Goal: Task Accomplishment & Management: Complete application form

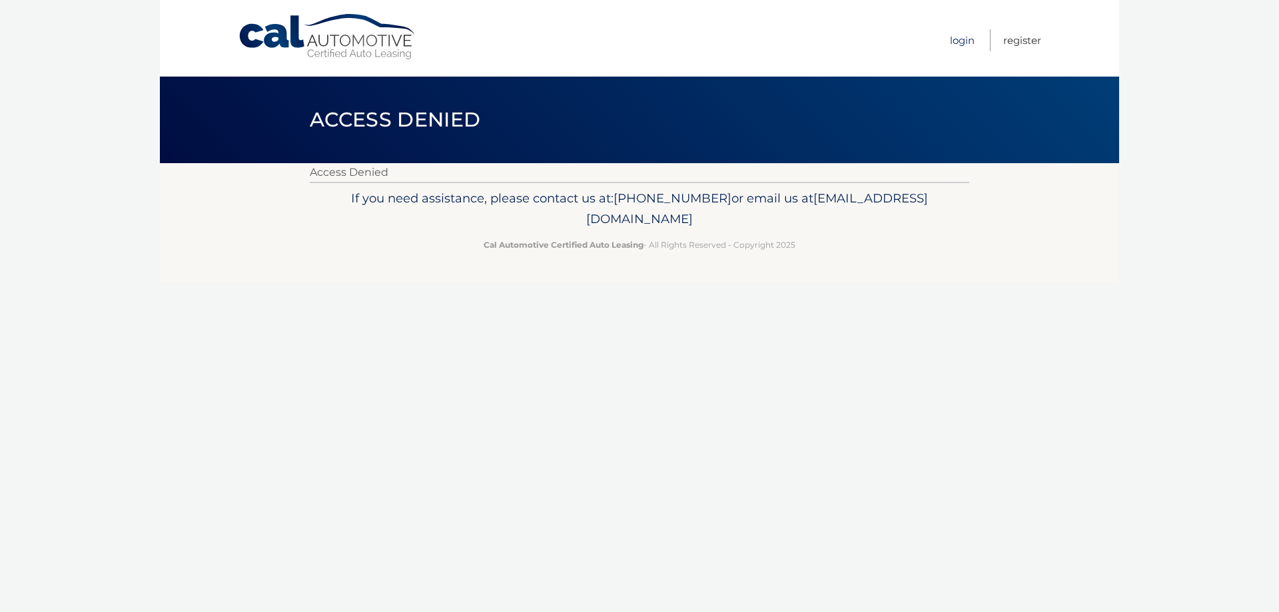
click at [957, 42] on link "Login" at bounding box center [962, 40] width 25 height 22
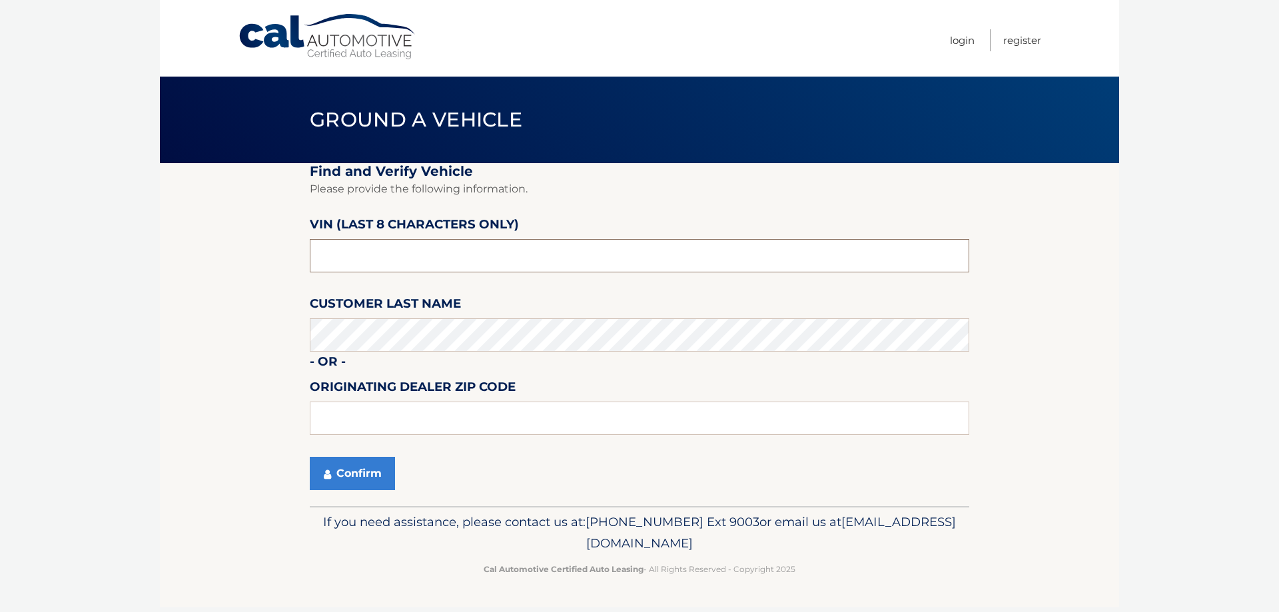
click at [372, 261] on input "text" at bounding box center [640, 255] width 660 height 33
drag, startPoint x: 372, startPoint y: 261, endPoint x: 203, endPoint y: 247, distance: 170.5
click at [213, 247] on section "Find and Verify Vehicle Please provide the following information. VIN (last 8 c…" at bounding box center [639, 334] width 959 height 343
type input "n8540471"
click at [384, 410] on input "text" at bounding box center [640, 418] width 660 height 33
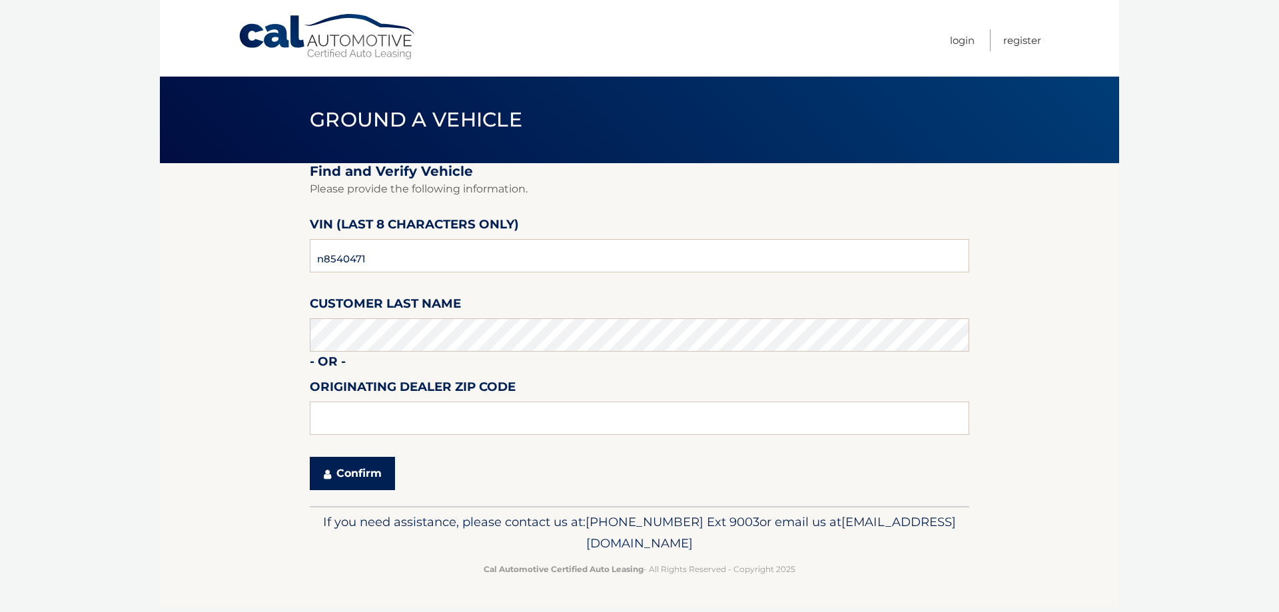
click at [350, 472] on button "Confirm" at bounding box center [352, 473] width 85 height 33
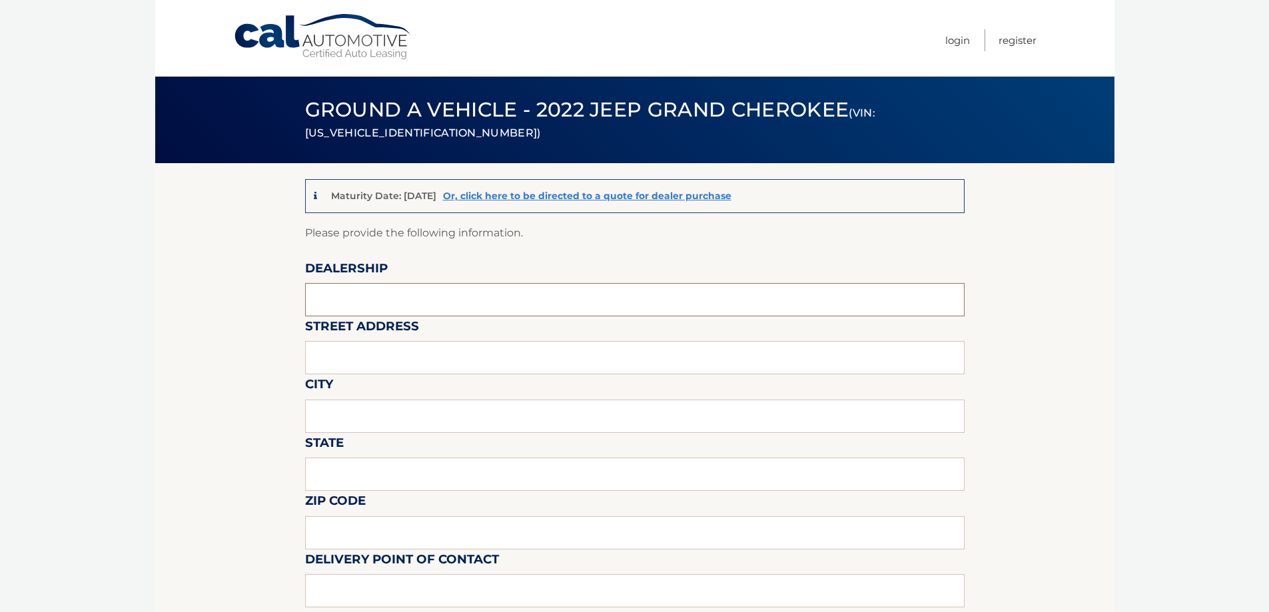
click at [385, 300] on input "text" at bounding box center [635, 299] width 660 height 33
type input "[PERSON_NAME] inc"
type input "[STREET_ADDRESS]"
type input "woburn"
type input "MA"
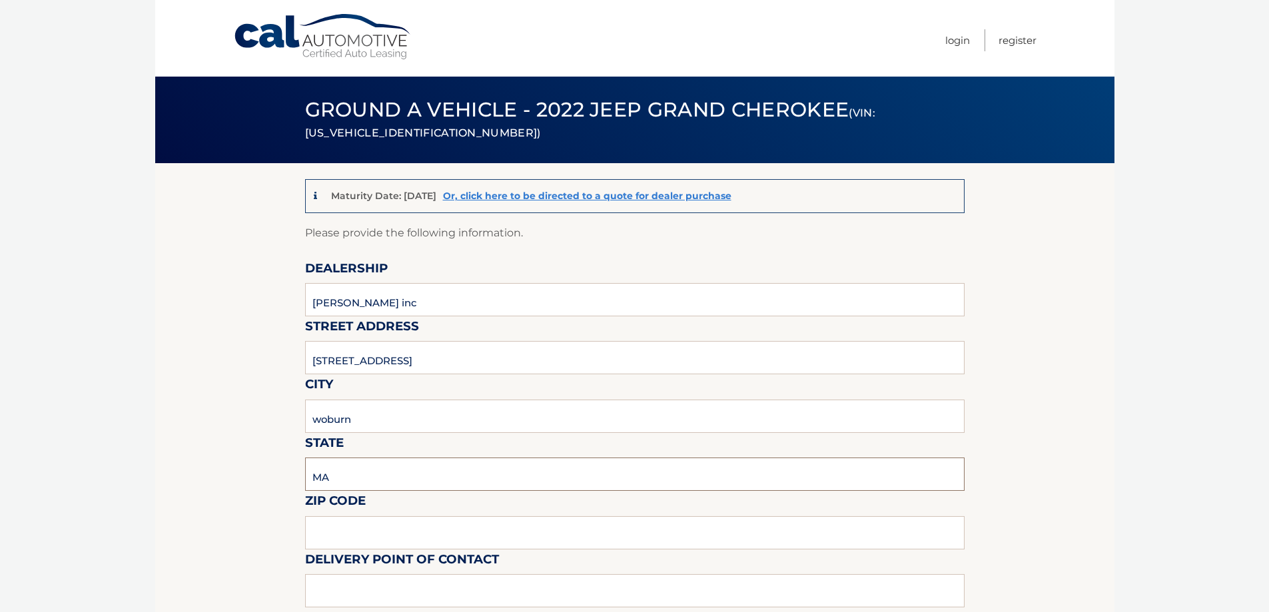
type input "01801"
type input "[PERSON_NAME]"
type input "7813762531"
type input "[EMAIL_ADDRESS][PERSON_NAME][DOMAIN_NAME]"
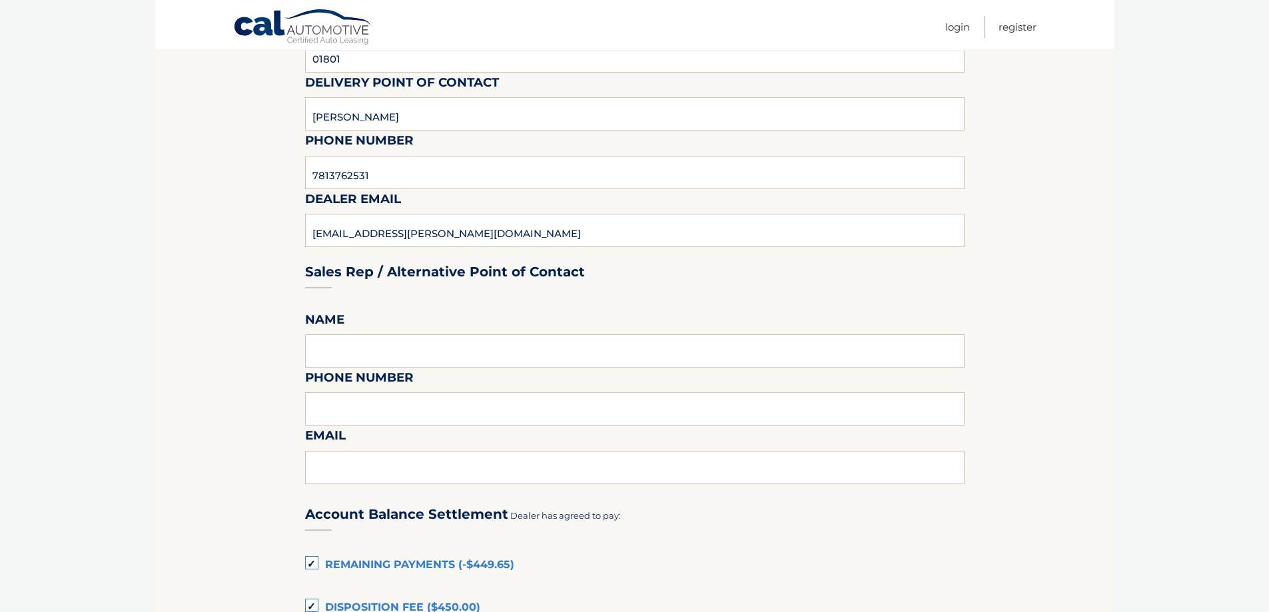
scroll to position [600, 0]
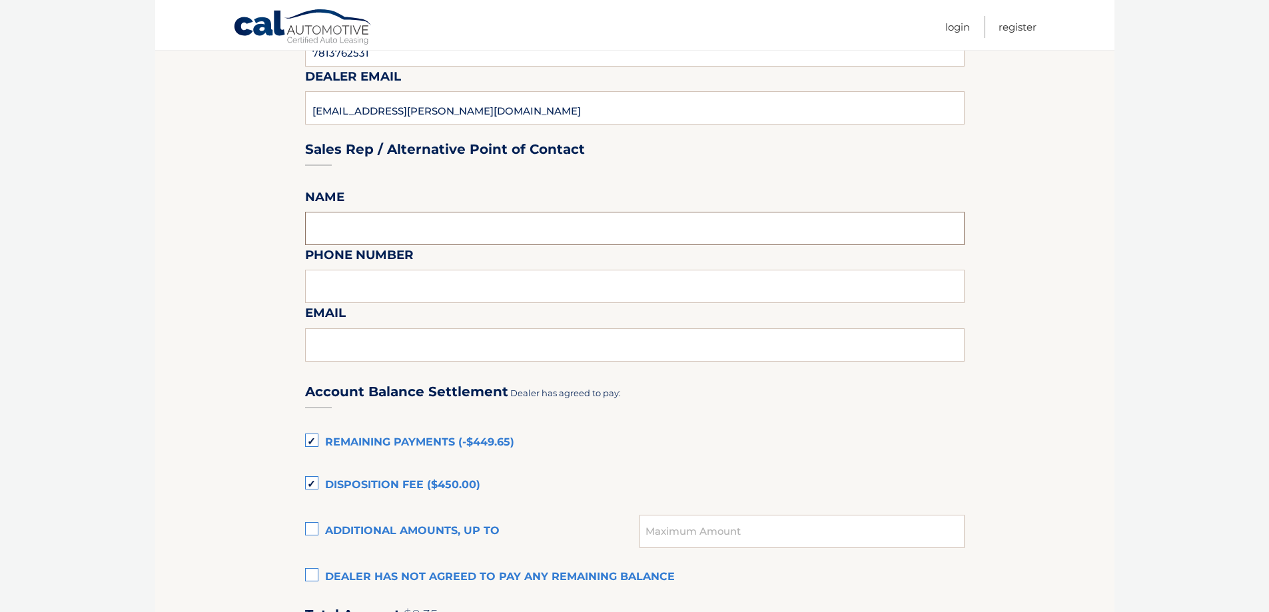
click at [335, 219] on input "text" at bounding box center [635, 228] width 660 height 33
type input "[PERSON_NAME]"
type input "7813762531"
type input "[EMAIL_ADDRESS][PERSON_NAME][DOMAIN_NAME]"
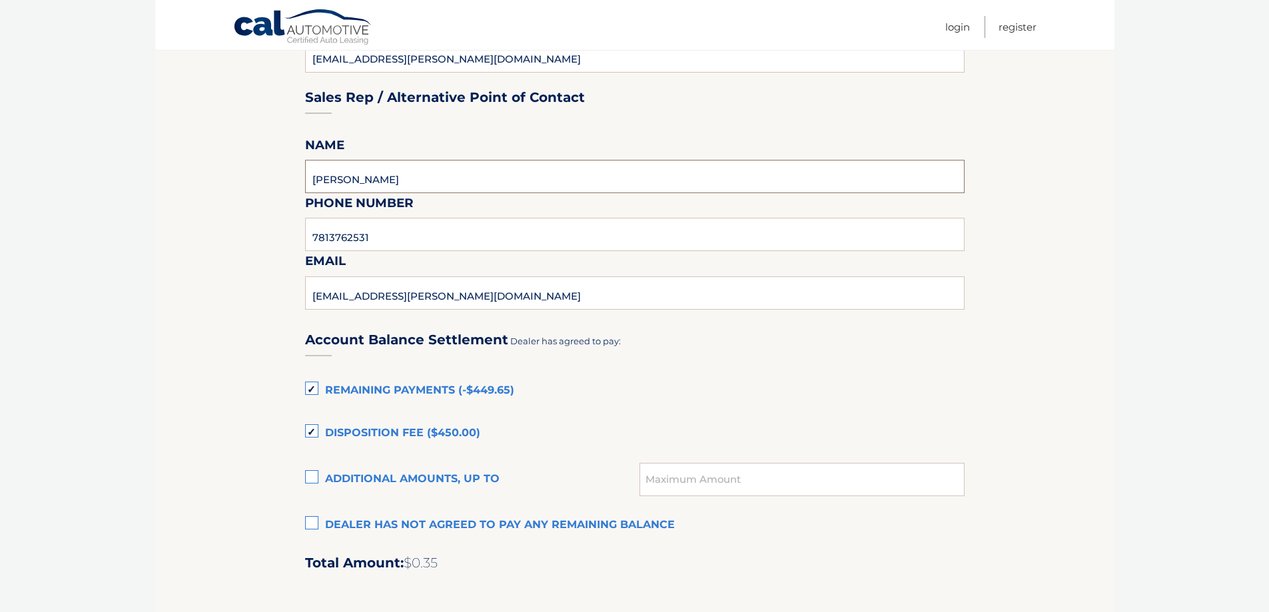
scroll to position [666, 0]
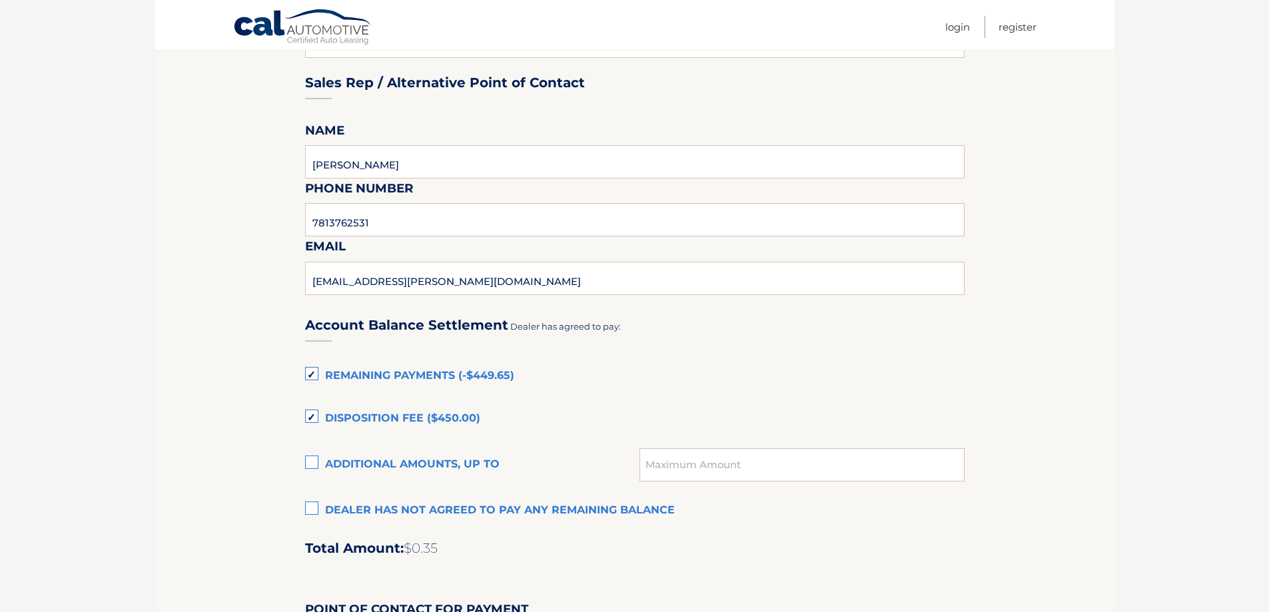
click at [312, 373] on label "Remaining Payments (-$449.65)" at bounding box center [635, 376] width 660 height 27
click at [0, 0] on input "Remaining Payments (-$449.65)" at bounding box center [0, 0] width 0 height 0
click at [315, 374] on label "Remaining Payments (-$449.65)" at bounding box center [635, 376] width 660 height 27
click at [0, 0] on input "Remaining Payments (-$449.65)" at bounding box center [0, 0] width 0 height 0
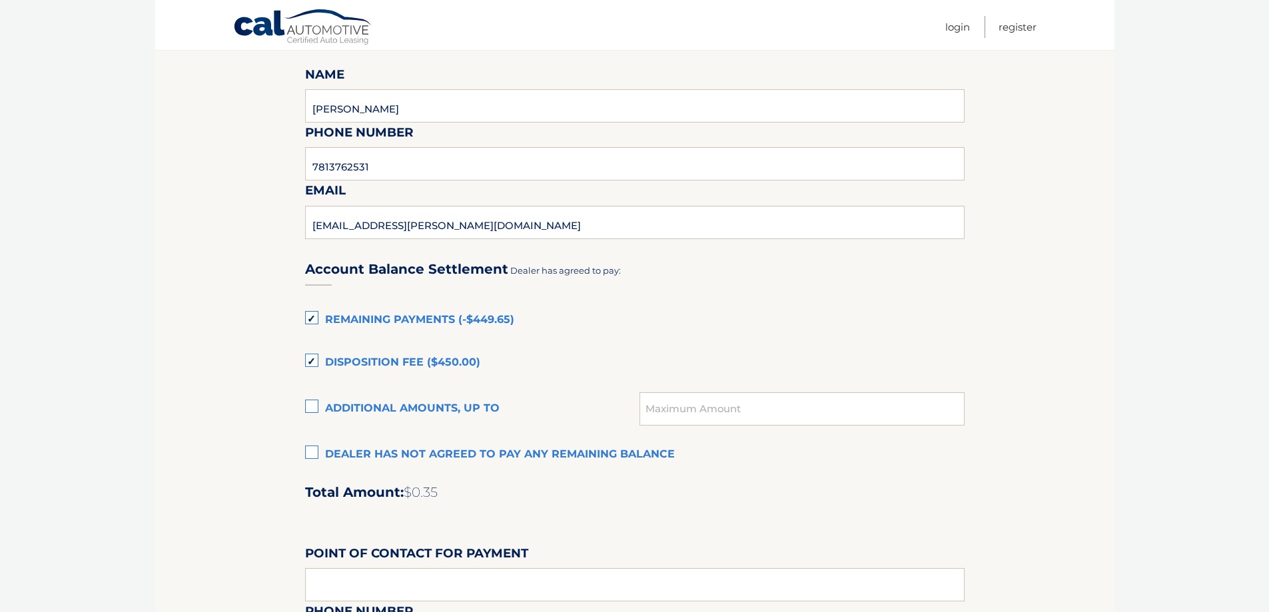
scroll to position [933, 0]
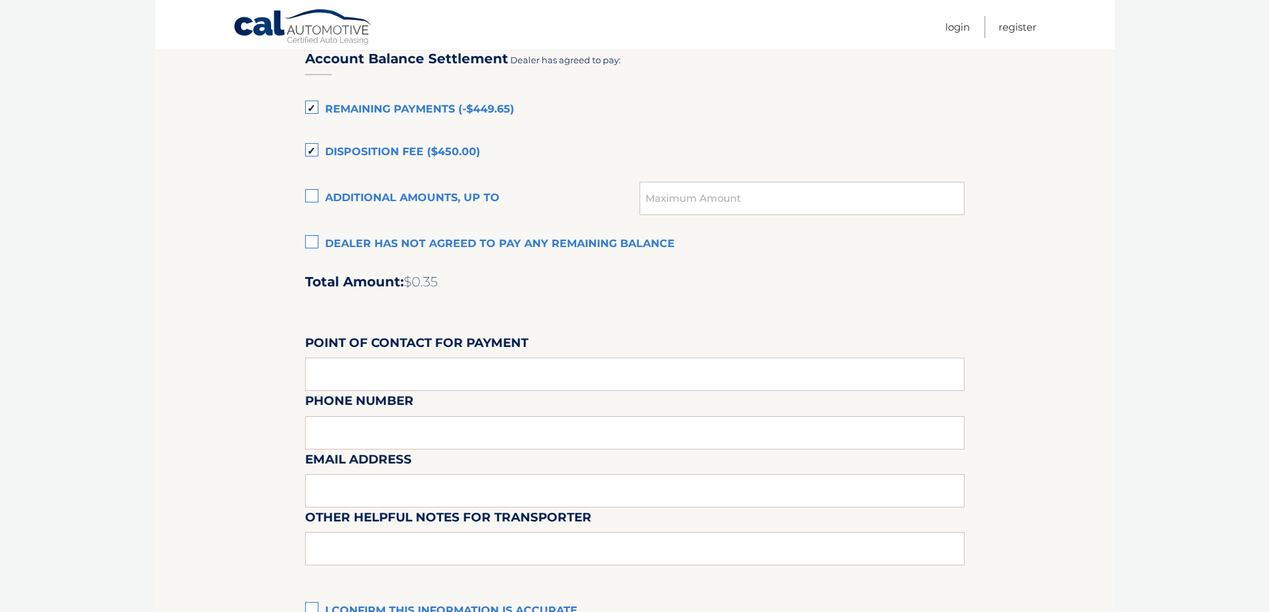
click at [315, 150] on label "Disposition Fee ($450.00)" at bounding box center [635, 152] width 660 height 27
click at [0, 0] on input "Disposition Fee ($450.00)" at bounding box center [0, 0] width 0 height 0
click at [310, 108] on label "Remaining Payments (-$449.65)" at bounding box center [635, 110] width 660 height 27
click at [0, 0] on input "Remaining Payments (-$449.65)" at bounding box center [0, 0] width 0 height 0
click at [316, 243] on label "Dealer has not agreed to pay any remaining balance" at bounding box center [635, 244] width 660 height 27
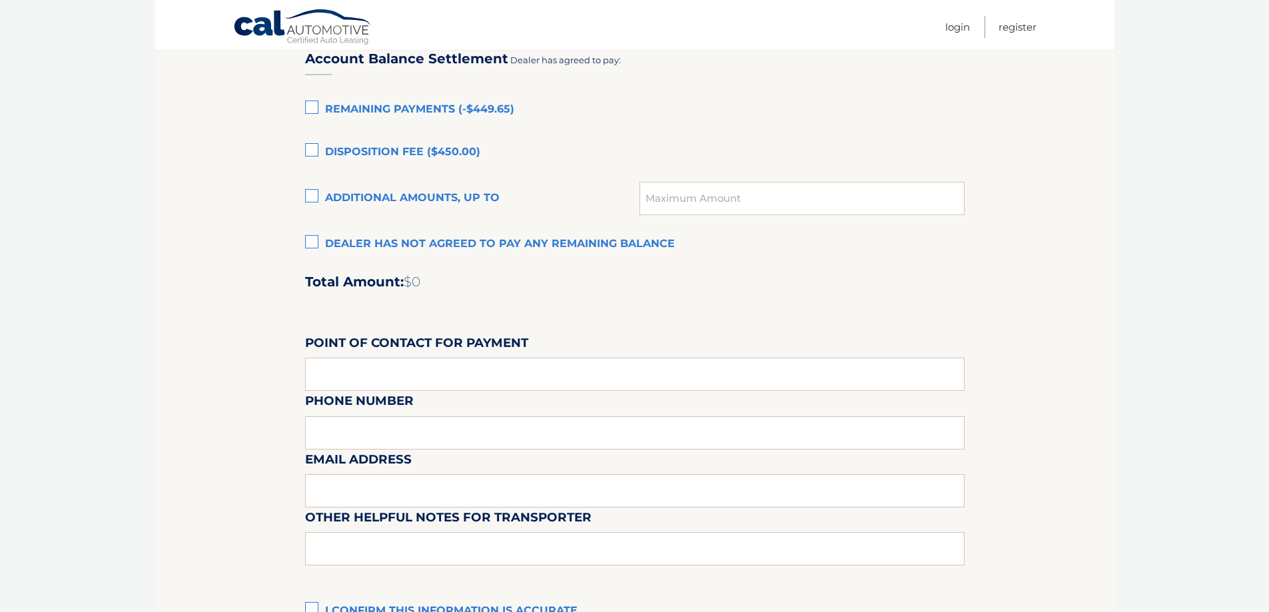
click at [0, 0] on input "Dealer has not agreed to pay any remaining balance" at bounding box center [0, 0] width 0 height 0
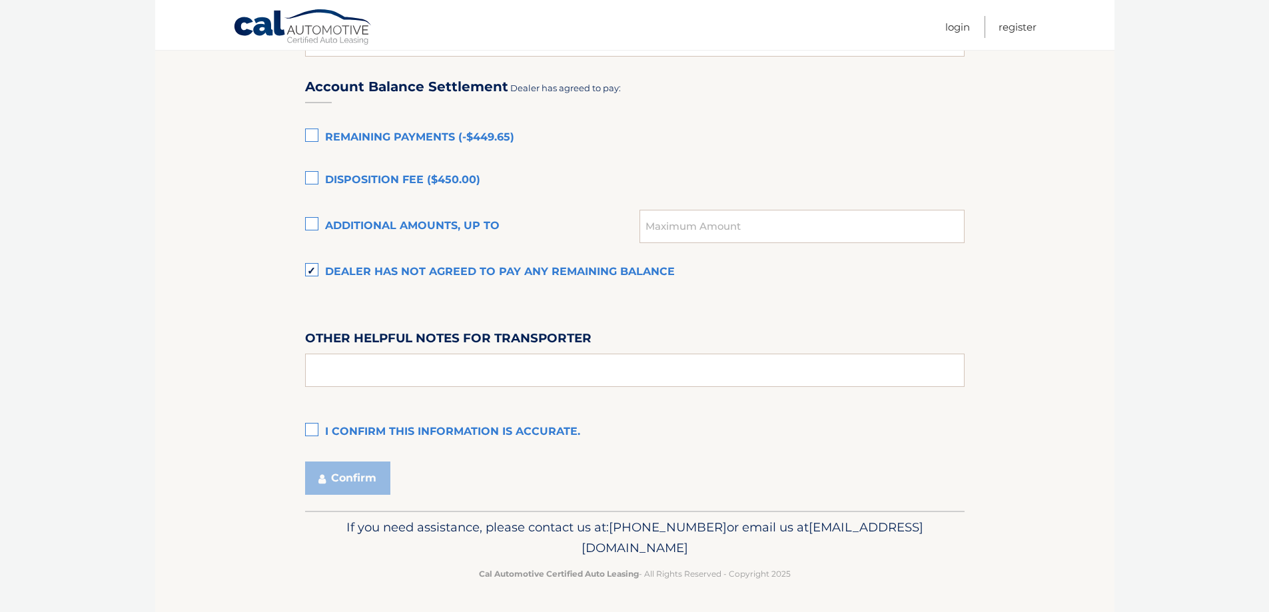
scroll to position [905, 0]
click at [314, 428] on label "I confirm this information is accurate." at bounding box center [635, 432] width 660 height 27
click at [0, 0] on input "I confirm this information is accurate." at bounding box center [0, 0] width 0 height 0
click at [370, 364] on input "text" at bounding box center [635, 370] width 660 height 33
type input "M-F 9-5"
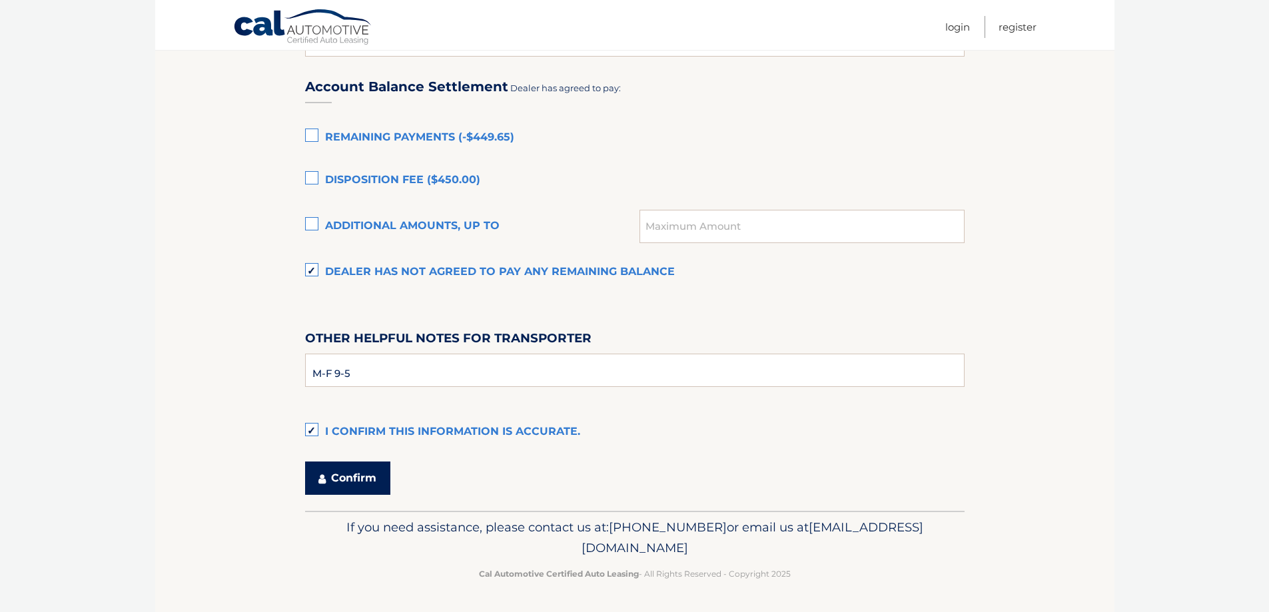
click at [347, 482] on button "Confirm" at bounding box center [347, 478] width 85 height 33
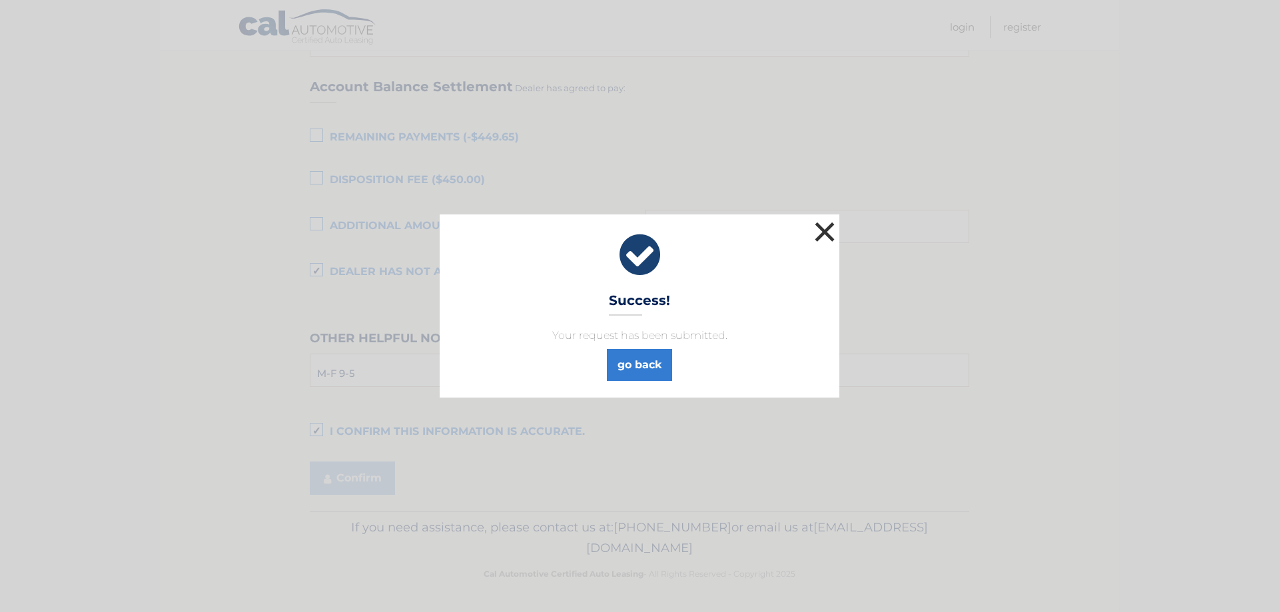
click at [826, 233] on button "×" at bounding box center [824, 232] width 27 height 27
